Goal: Task Accomplishment & Management: Manage account settings

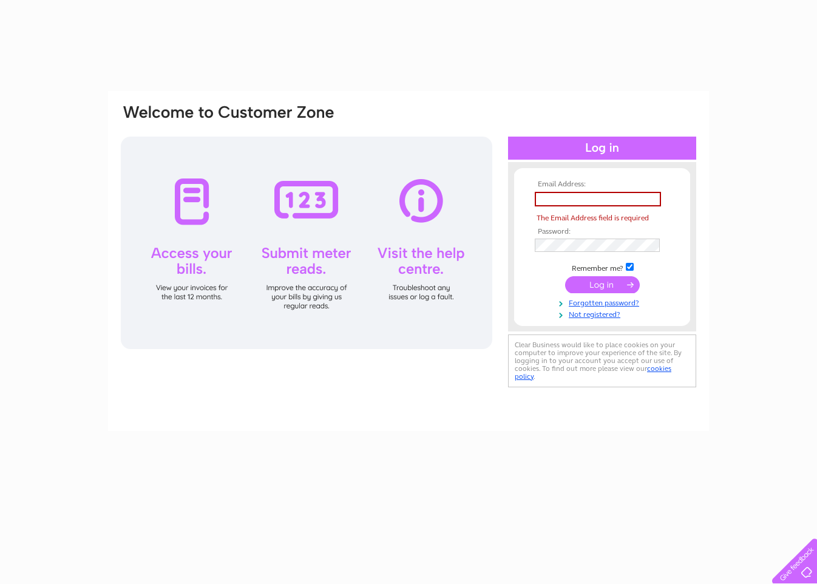
drag, startPoint x: 0, startPoint y: 0, endPoint x: 557, endPoint y: 201, distance: 591.7
click at [557, 201] on input "text" at bounding box center [598, 199] width 126 height 15
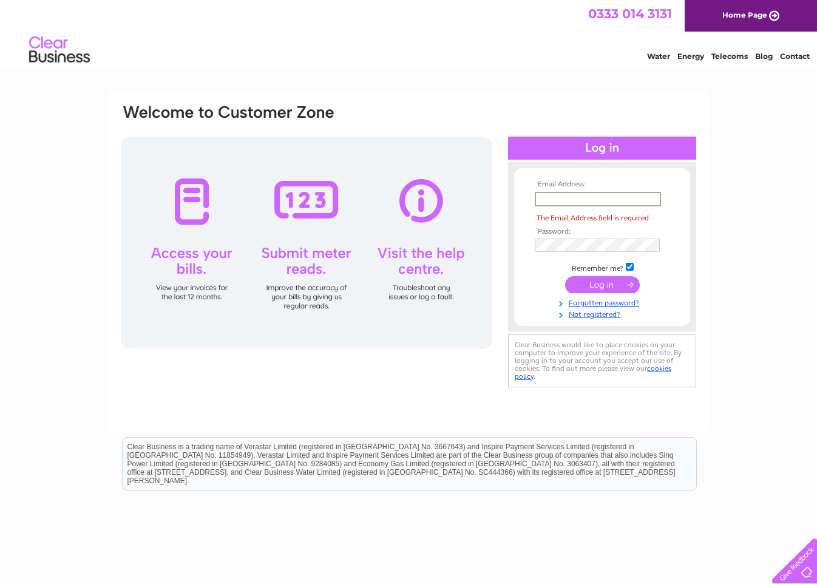
type input "info@sicor-int.com"
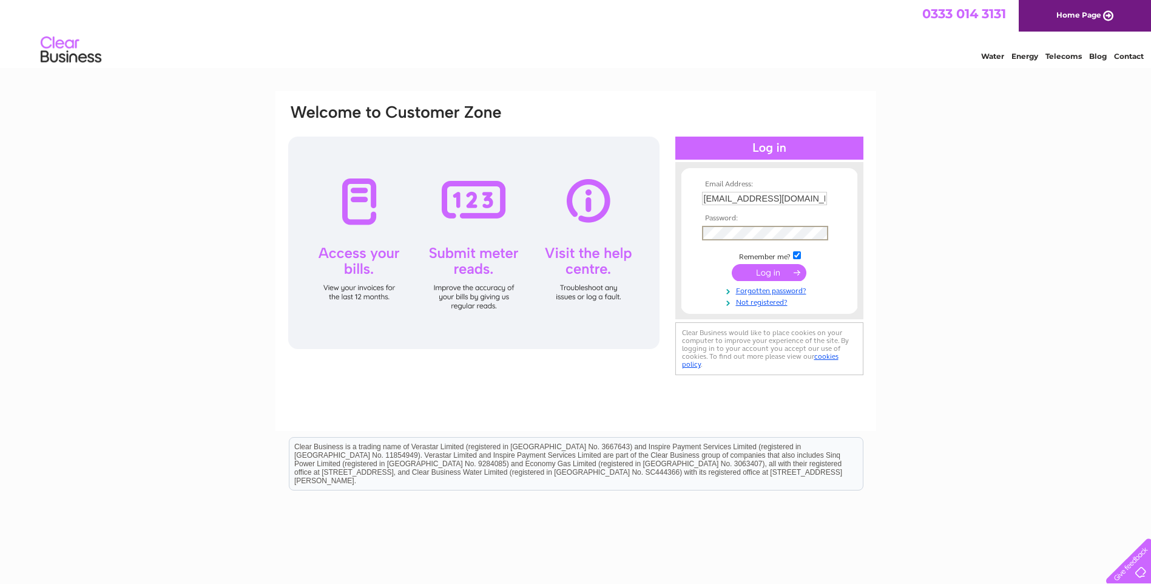
click at [732, 264] on input "submit" at bounding box center [769, 272] width 75 height 17
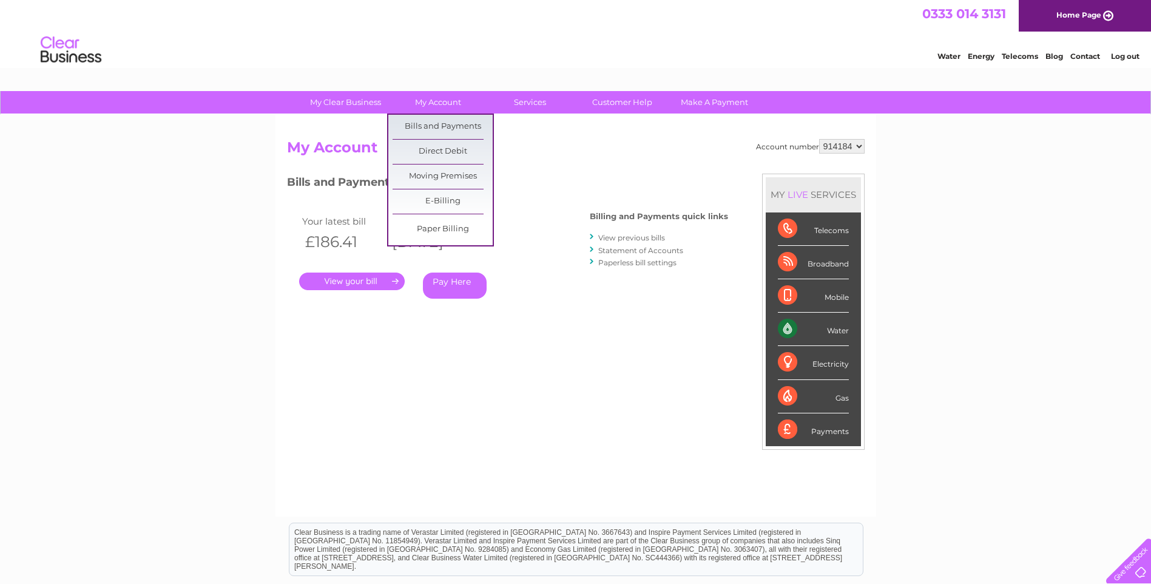
click at [443, 124] on link "Bills and Payments" at bounding box center [443, 127] width 100 height 24
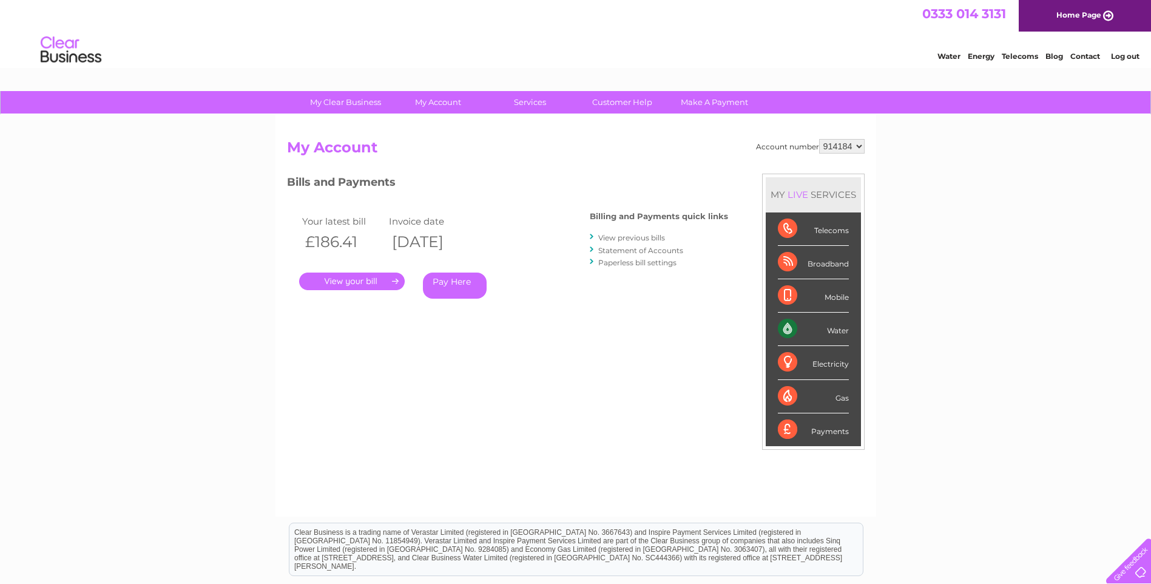
click at [354, 283] on link "." at bounding box center [352, 282] width 106 height 18
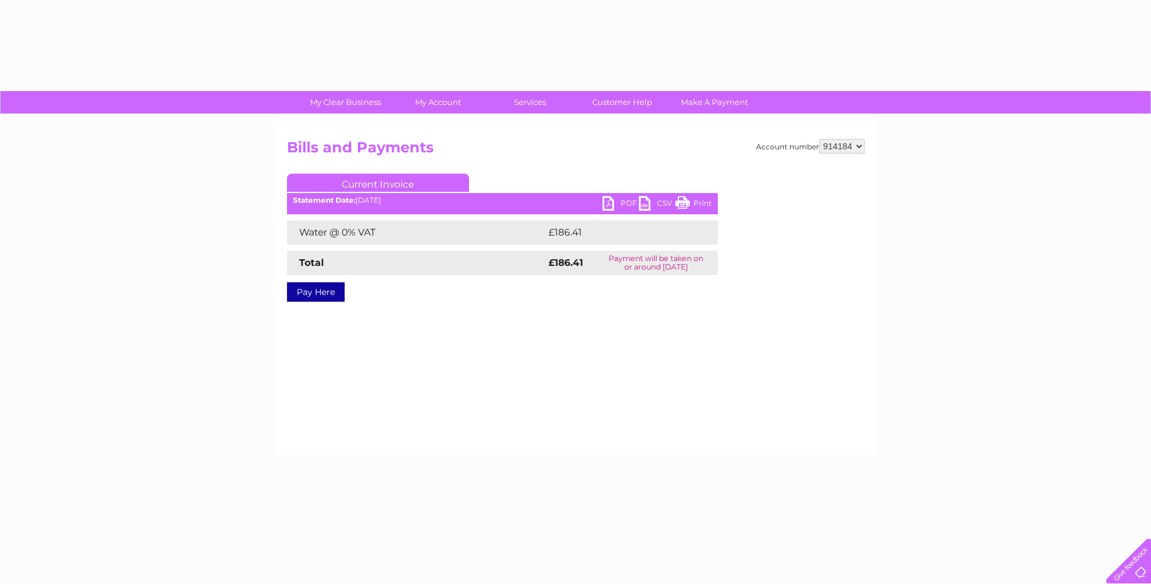
click at [629, 201] on link "PDF" at bounding box center [621, 205] width 36 height 18
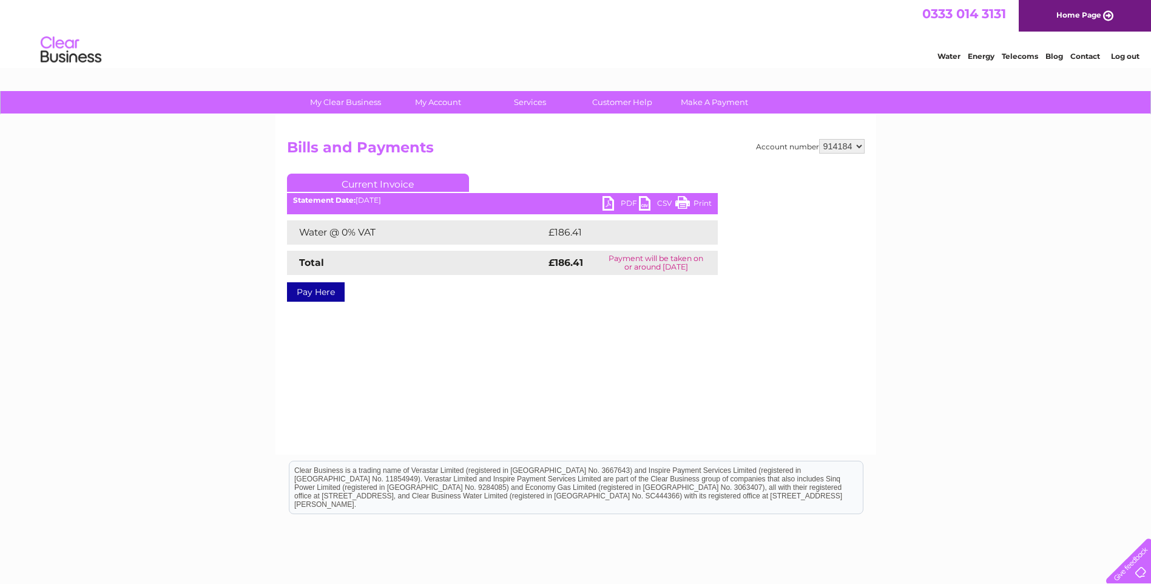
click at [608, 204] on link "PDF" at bounding box center [621, 205] width 36 height 18
click at [1118, 56] on link "Log out" at bounding box center [1125, 56] width 29 height 9
